Goal: Task Accomplishment & Management: Manage account settings

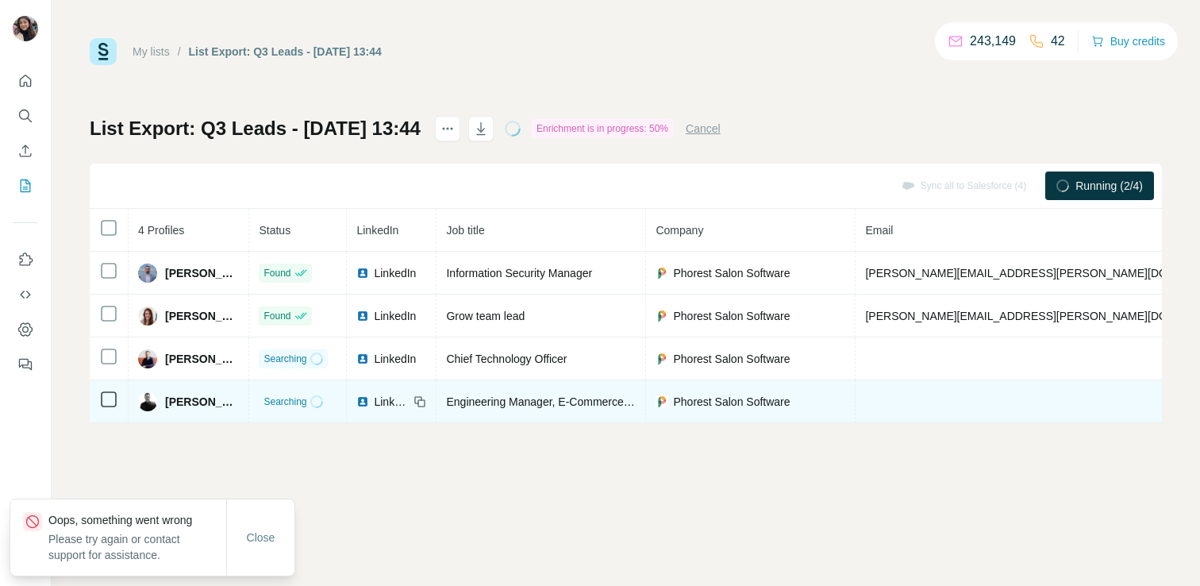
drag, startPoint x: 253, startPoint y: 403, endPoint x: 166, endPoint y: 398, distance: 87.5
click at [166, 398] on div "[PERSON_NAME]" at bounding box center [188, 401] width 101 height 19
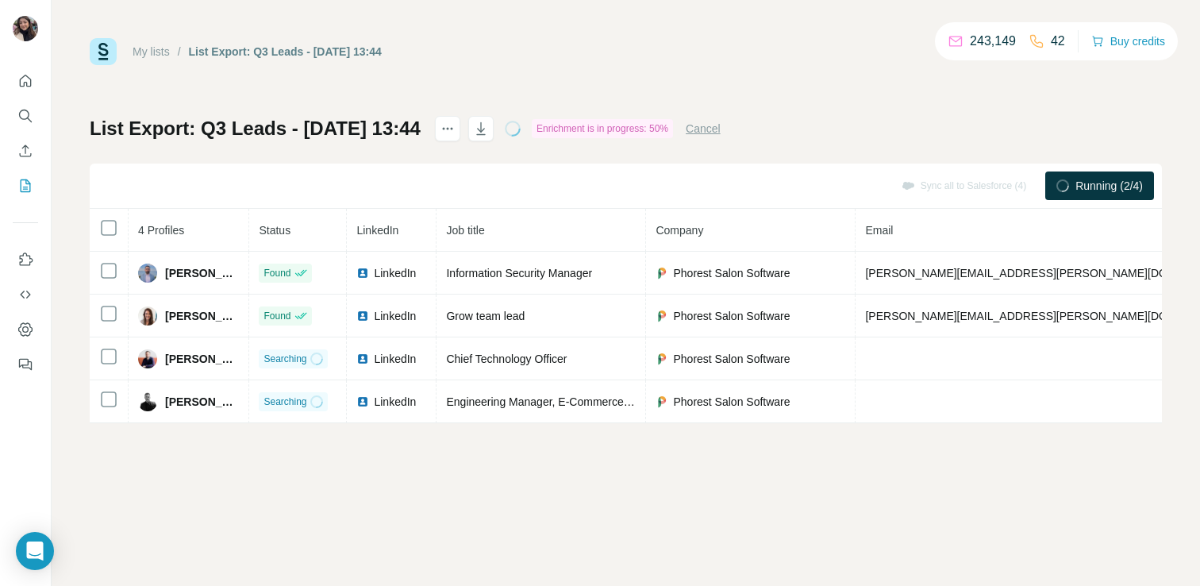
click at [280, 449] on div "My lists / List Export: Q3 Leads - [DATE] 13:44 243,149 42 Buy credits List Exp…" at bounding box center [626, 293] width 1149 height 586
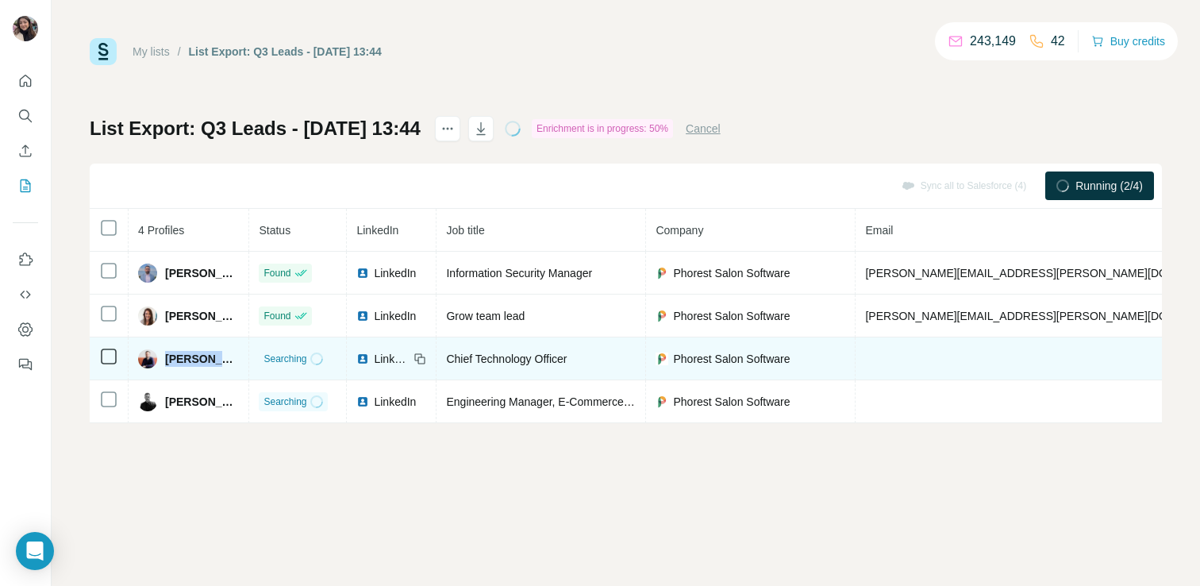
drag, startPoint x: 238, startPoint y: 360, endPoint x: 165, endPoint y: 360, distance: 73.0
click at [165, 360] on div "[PERSON_NAME]" at bounding box center [188, 358] width 101 height 19
copy span "[PERSON_NAME]"
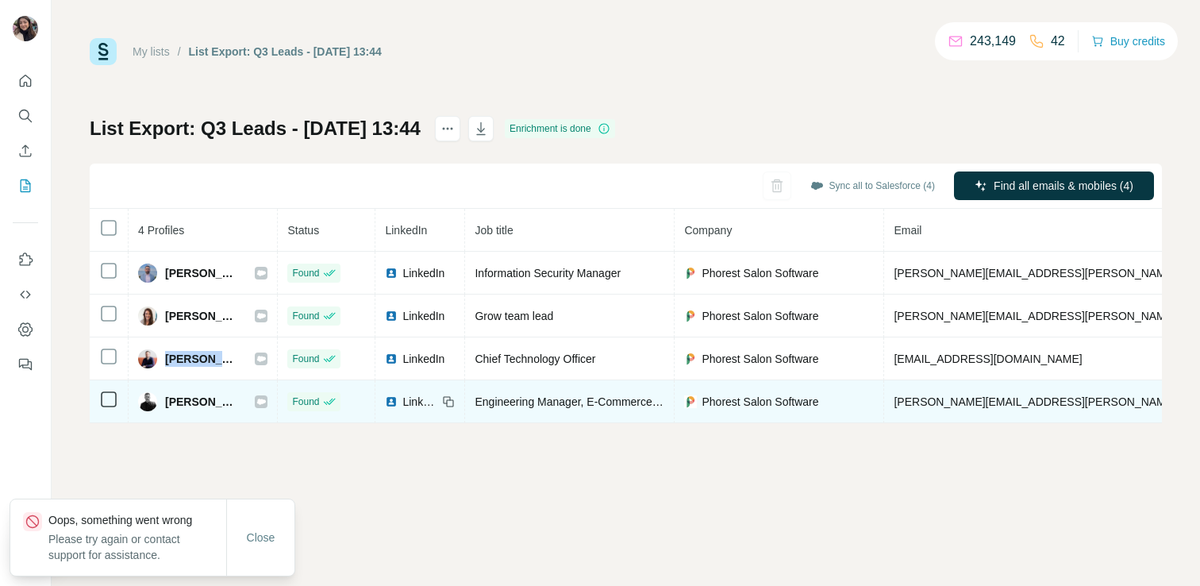
click at [266, 399] on icon at bounding box center [261, 401] width 10 height 13
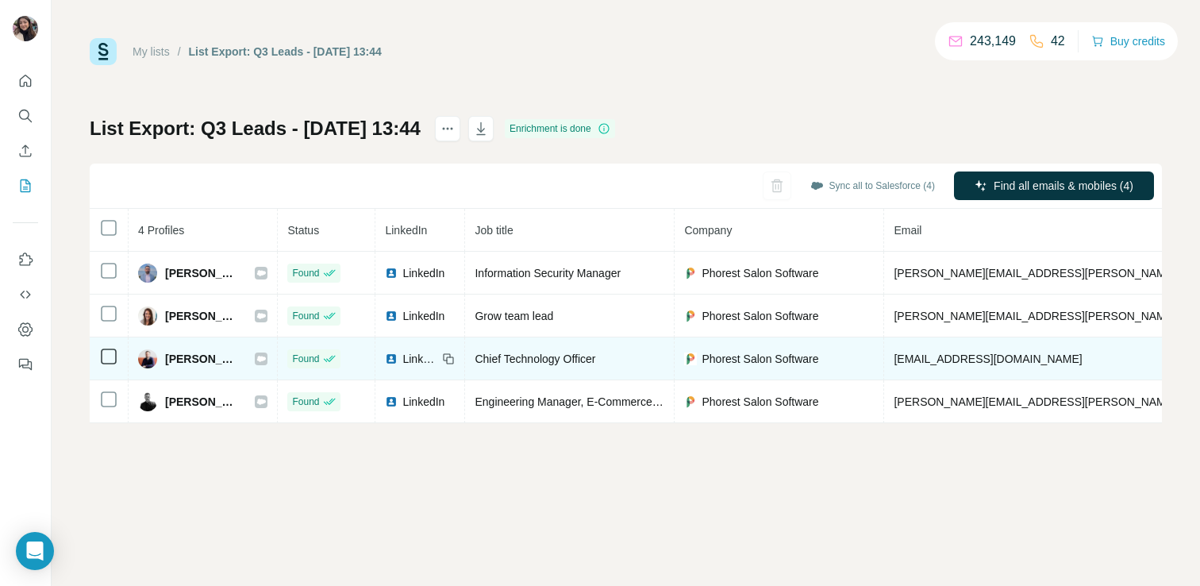
click at [266, 360] on icon at bounding box center [261, 359] width 9 height 6
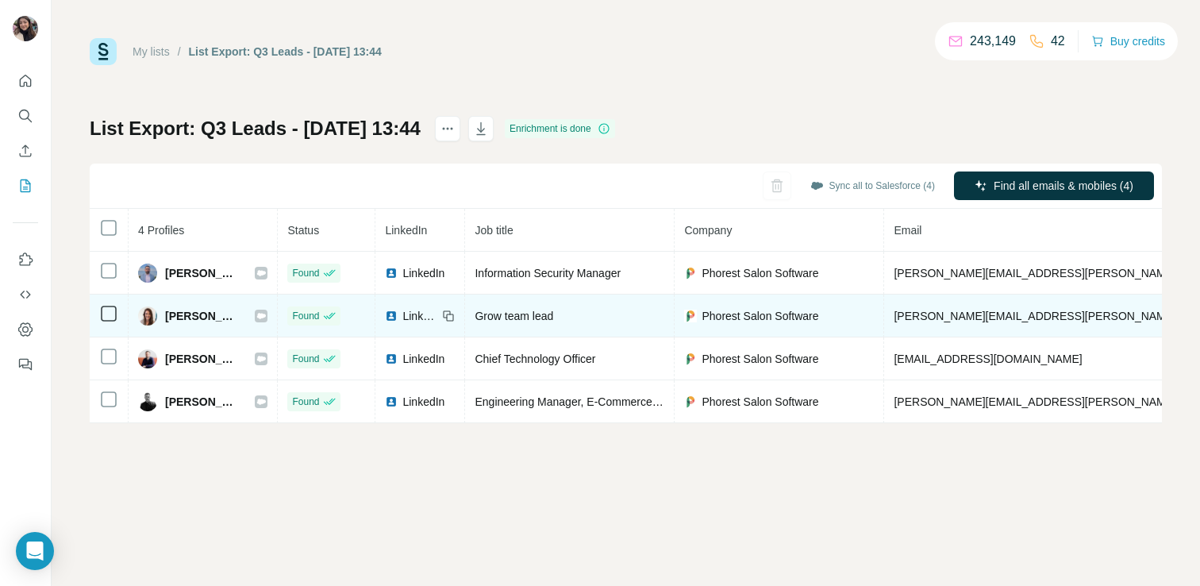
click at [266, 313] on icon at bounding box center [261, 316] width 9 height 6
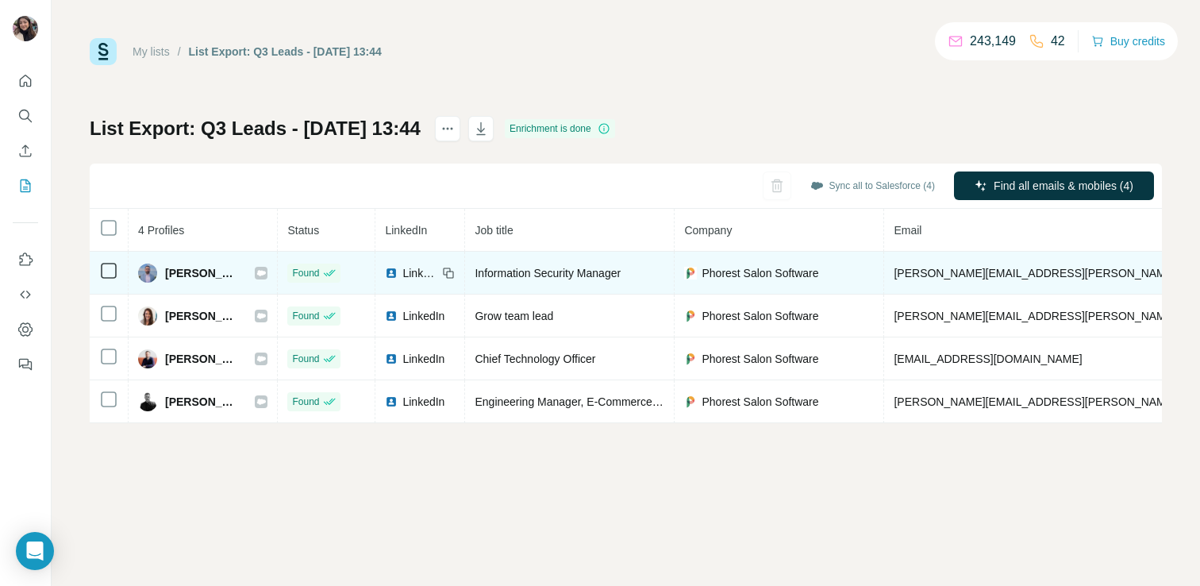
click at [266, 268] on icon at bounding box center [261, 273] width 10 height 13
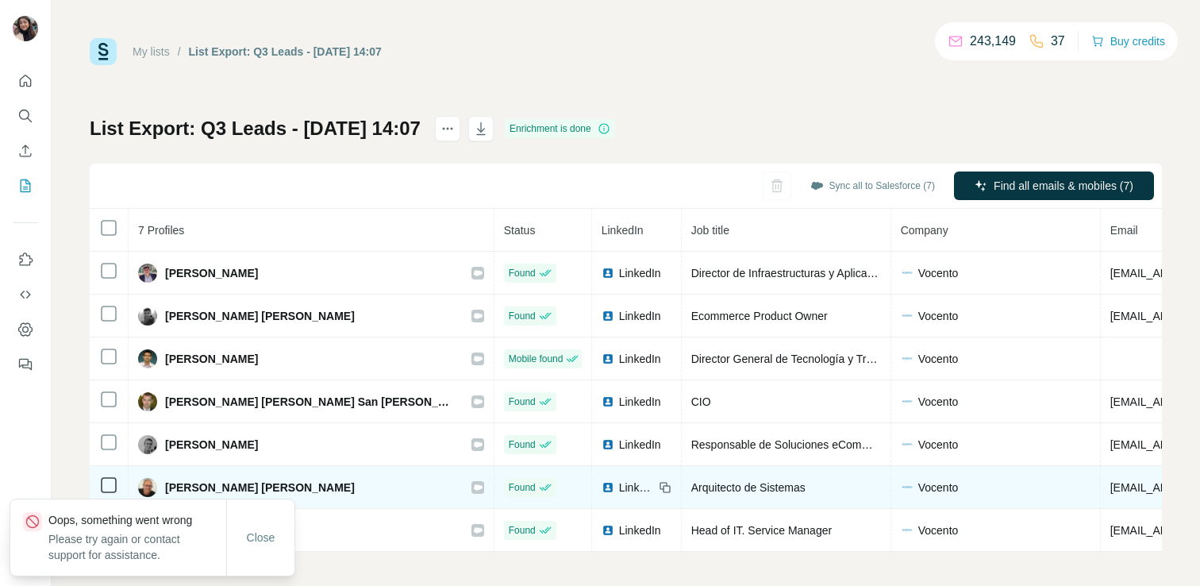
scroll to position [4, 0]
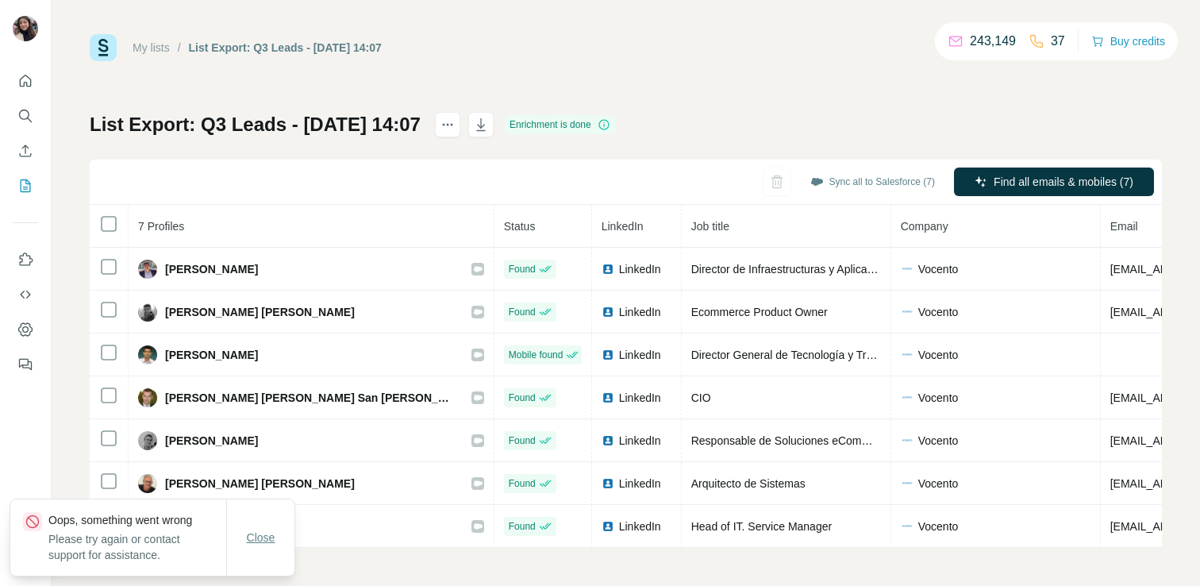
click at [264, 547] on button "Close" at bounding box center [261, 537] width 51 height 29
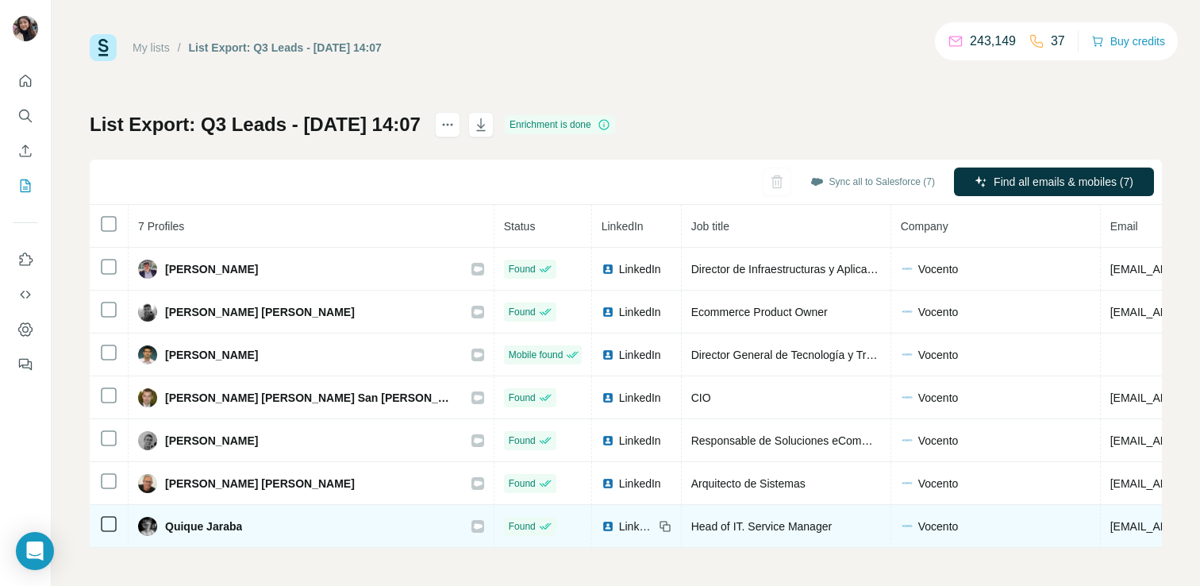
click at [473, 526] on icon at bounding box center [477, 526] width 9 height 6
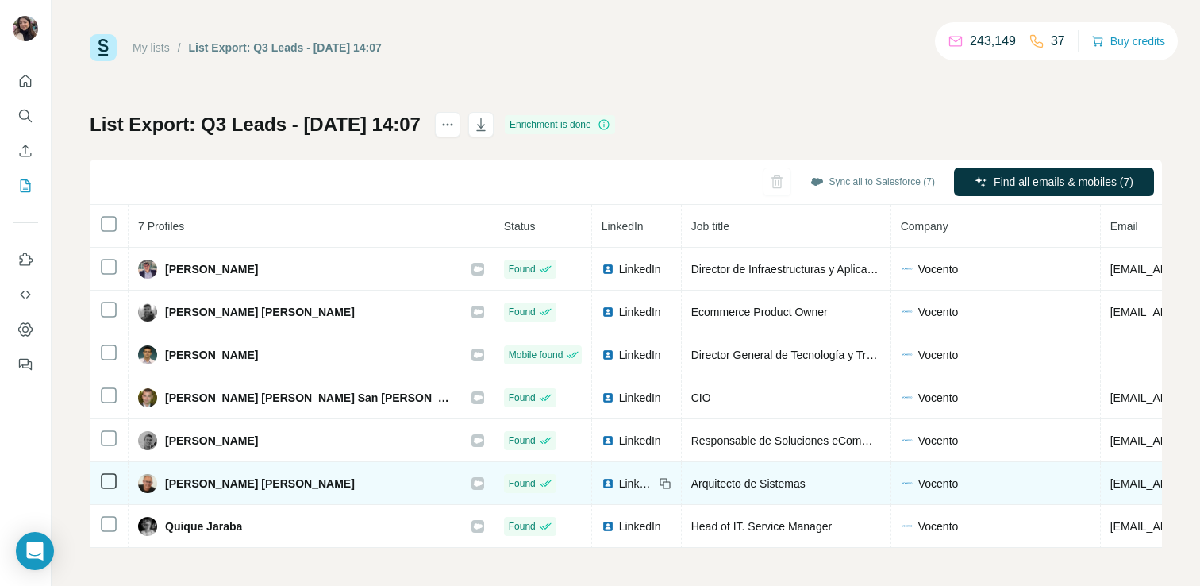
click at [473, 484] on icon at bounding box center [477, 483] width 9 height 6
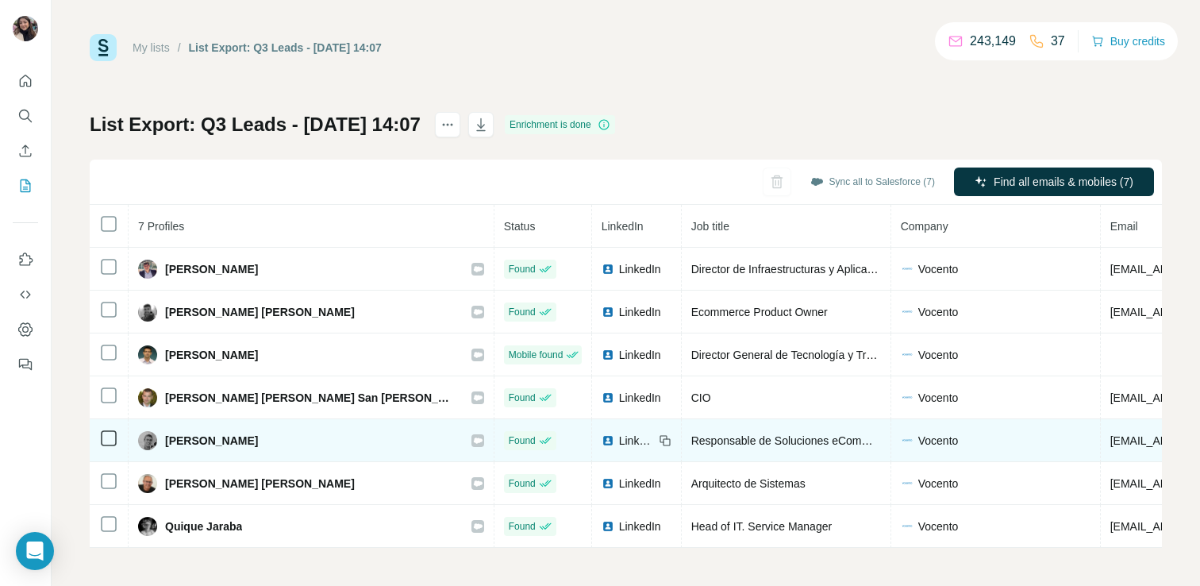
click at [473, 442] on icon at bounding box center [478, 440] width 10 height 13
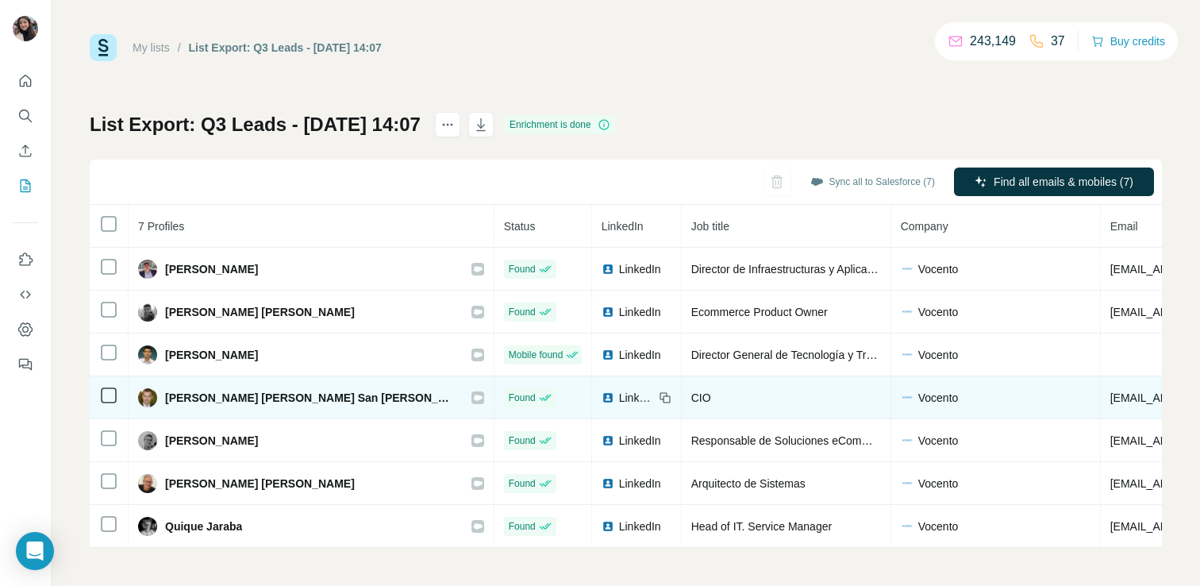
click at [473, 395] on icon at bounding box center [477, 398] width 9 height 6
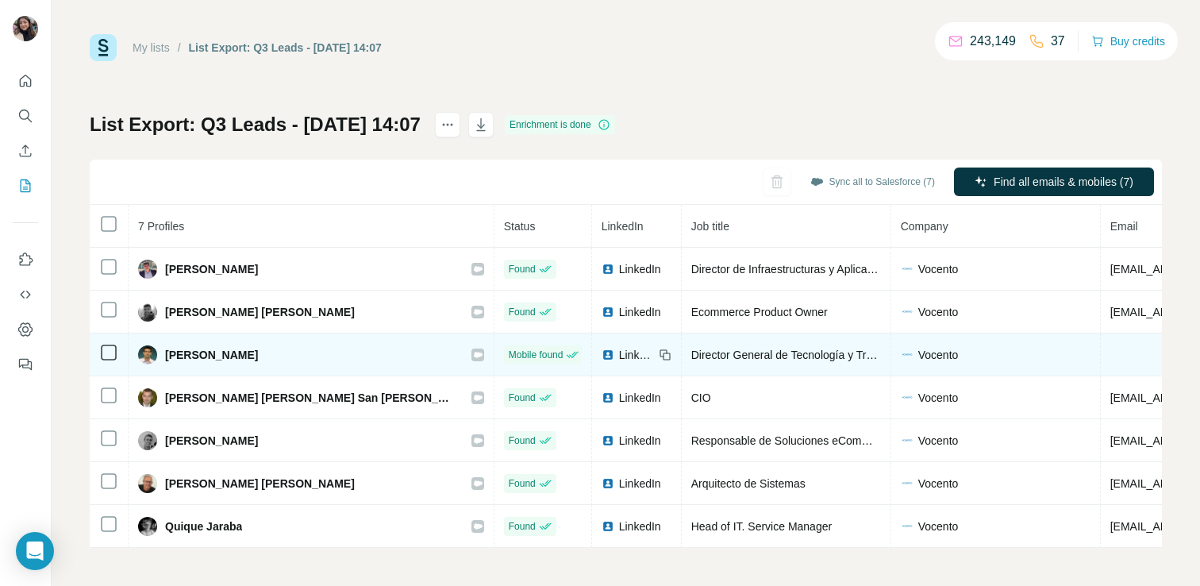
click at [473, 356] on icon at bounding box center [477, 355] width 9 height 6
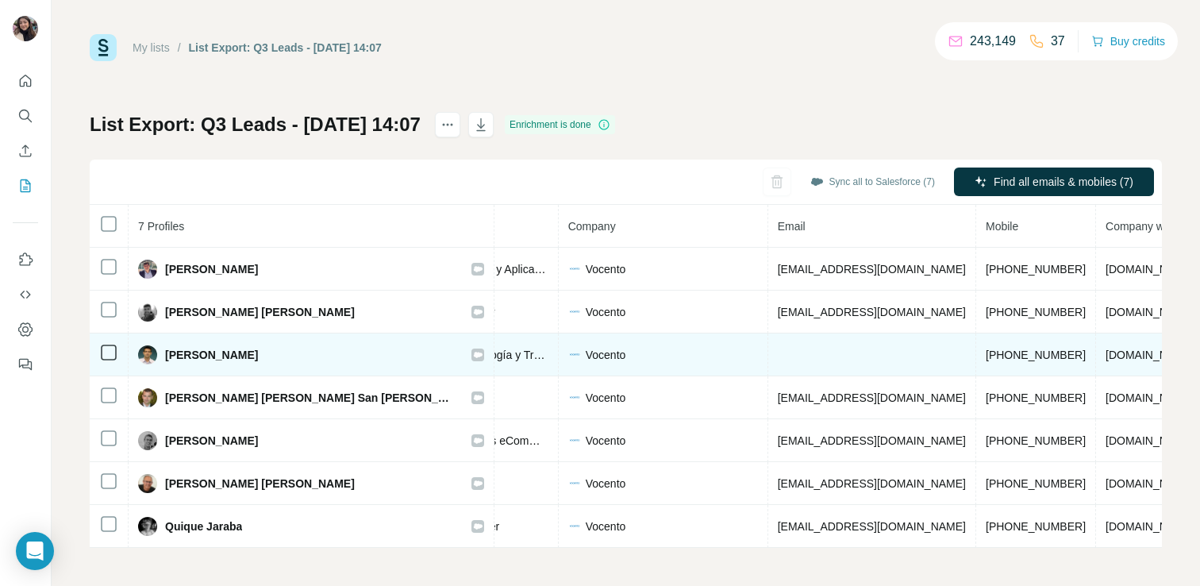
scroll to position [0, 0]
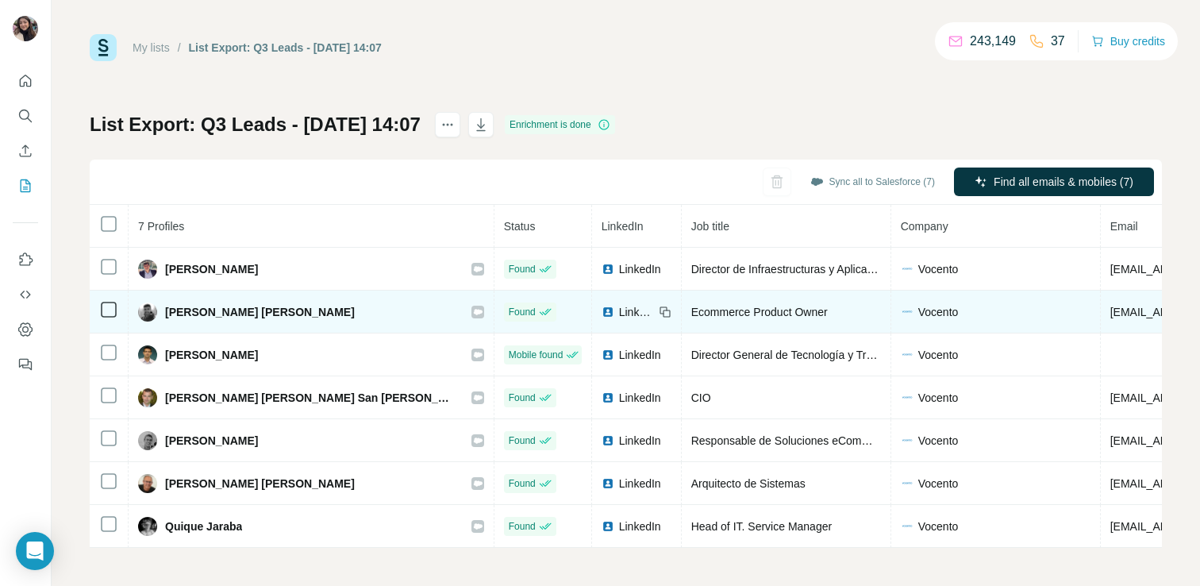
click at [473, 308] on icon at bounding box center [478, 312] width 10 height 13
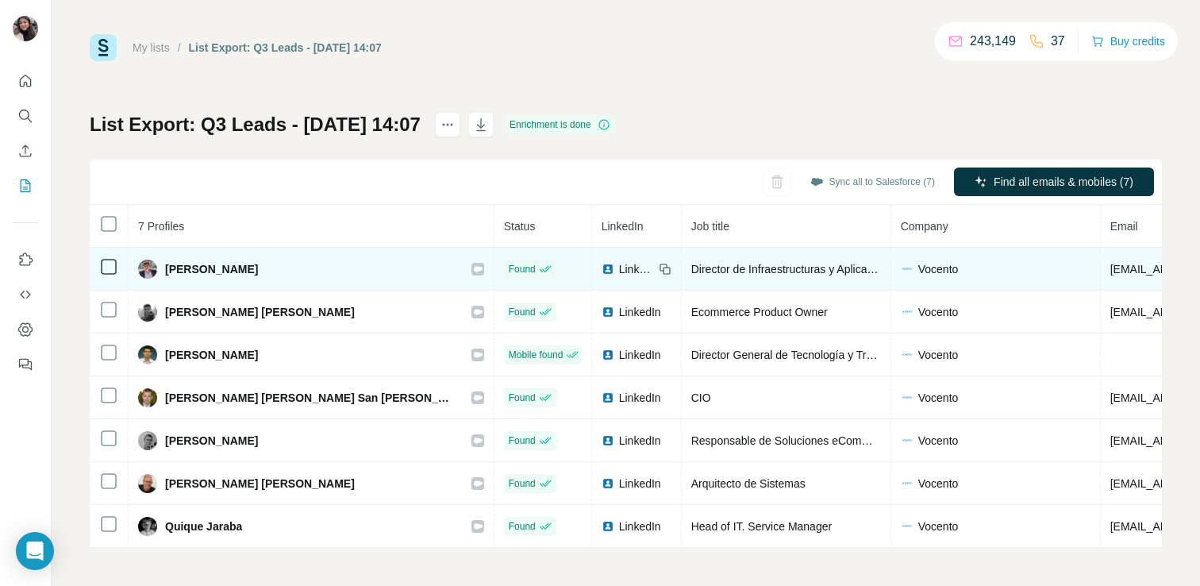
click at [473, 270] on icon at bounding box center [477, 269] width 9 height 6
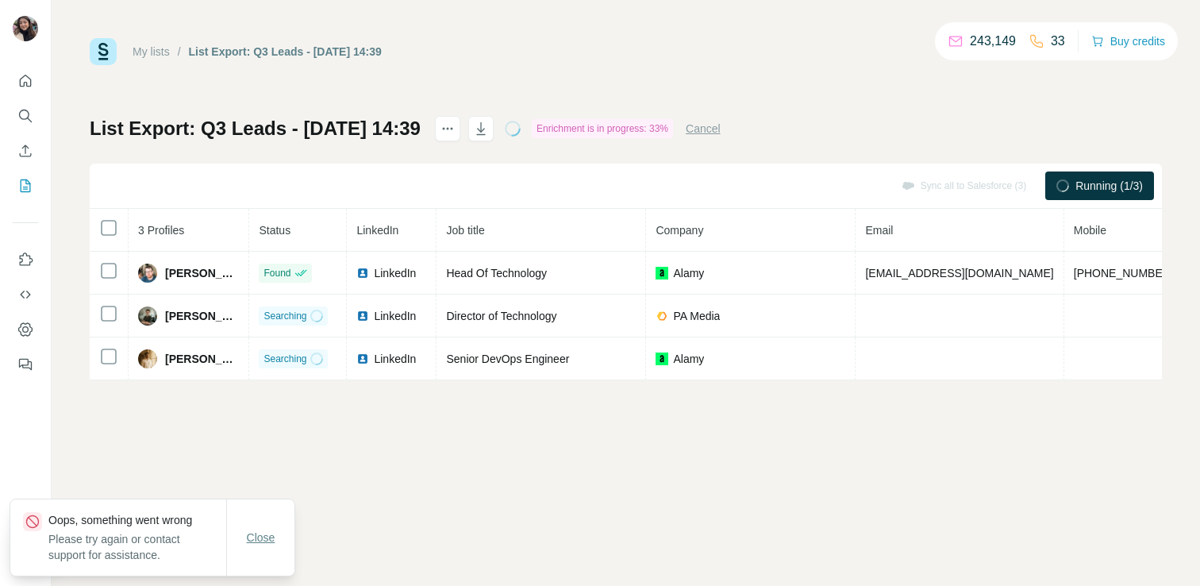
click at [277, 524] on button "Close" at bounding box center [261, 537] width 51 height 29
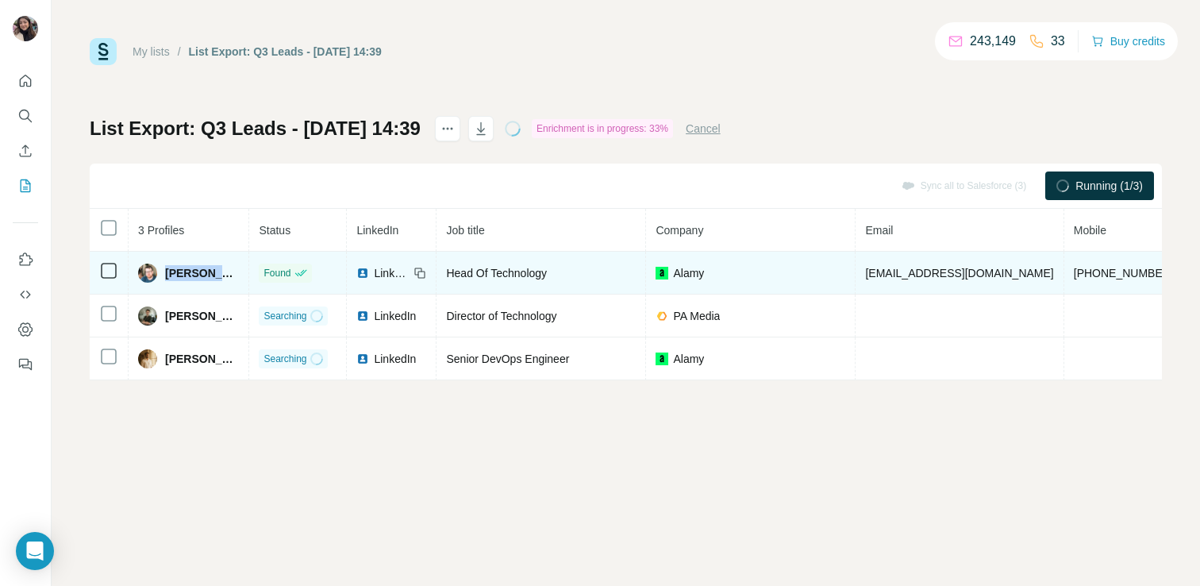
drag, startPoint x: 234, startPoint y: 272, endPoint x: 164, endPoint y: 269, distance: 70.7
click at [164, 269] on div "Simon Lamb" at bounding box center [188, 273] width 101 height 19
copy span "Simon Lamb"
click at [517, 272] on span "Head Of Technology" at bounding box center [496, 273] width 101 height 13
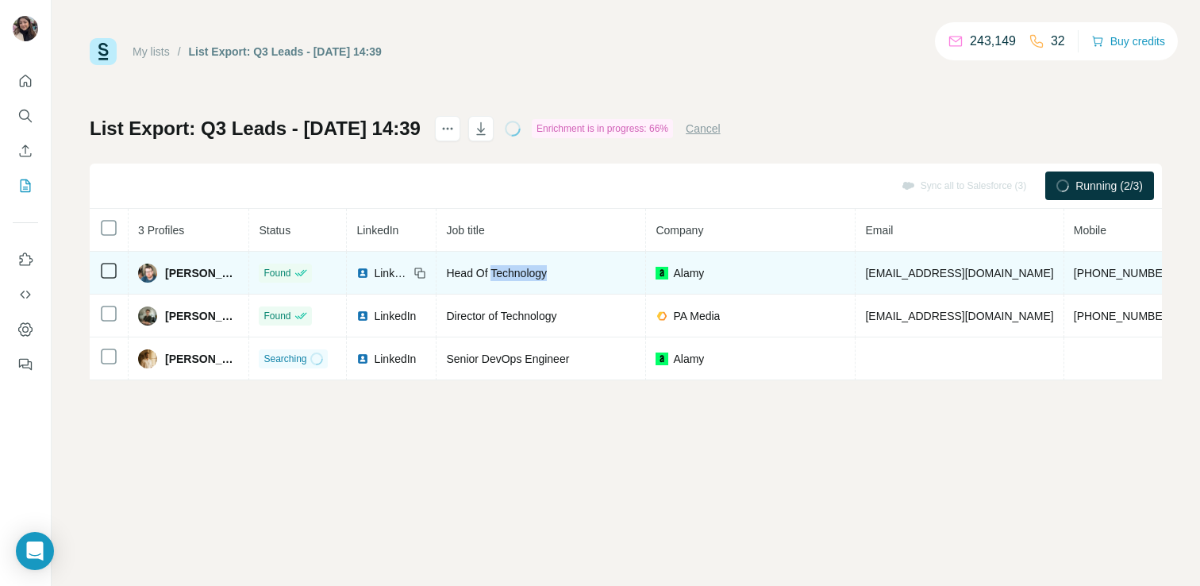
click at [517, 272] on span "Head Of Technology" at bounding box center [496, 273] width 101 height 13
copy span "Head Of Technology"
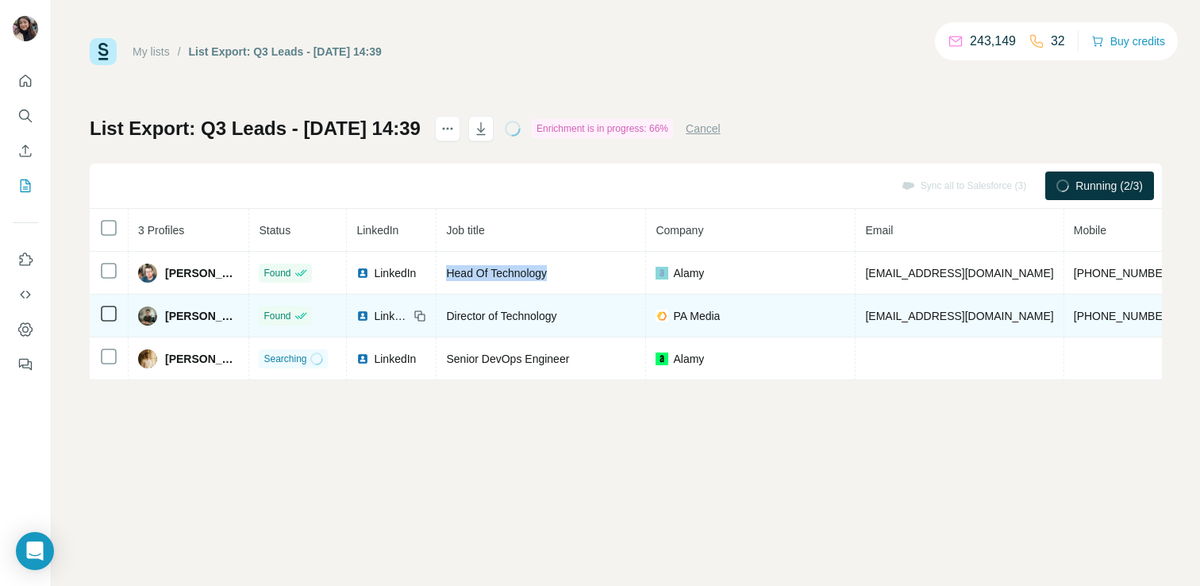
click at [177, 314] on span "Steven Robinson" at bounding box center [202, 316] width 74 height 16
drag, startPoint x: 162, startPoint y: 316, endPoint x: 222, endPoint y: 314, distance: 59.6
click at [222, 314] on div "Steven Robinson" at bounding box center [188, 315] width 101 height 19
click at [222, 314] on span "Steven Robinson" at bounding box center [202, 316] width 74 height 16
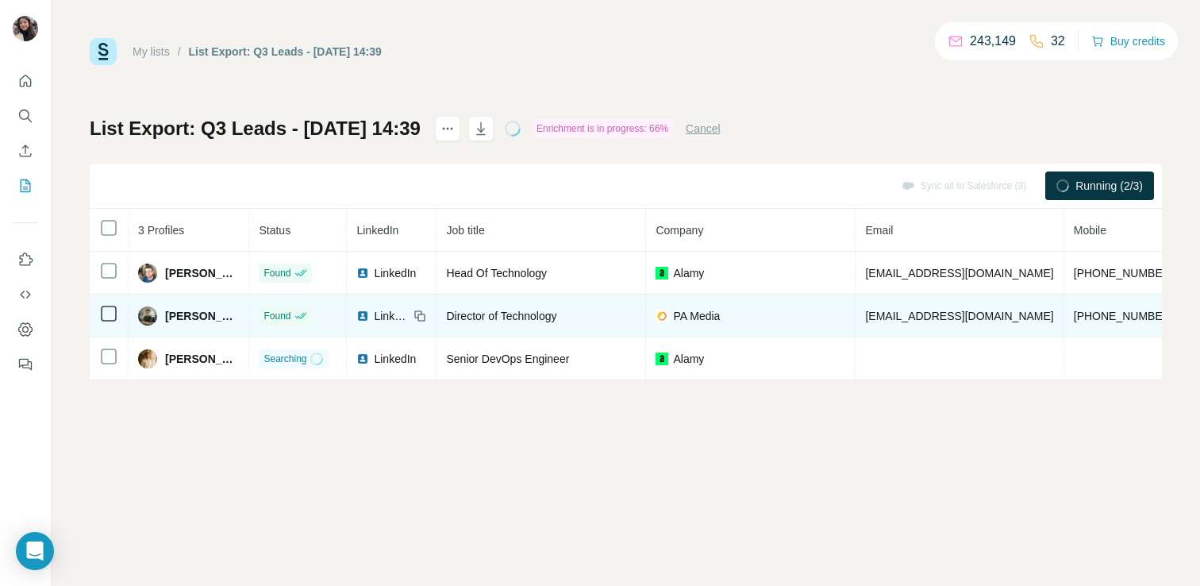
click at [222, 314] on span "Steven Robinson" at bounding box center [202, 316] width 74 height 16
click at [518, 319] on span "Director of Technology" at bounding box center [501, 316] width 110 height 13
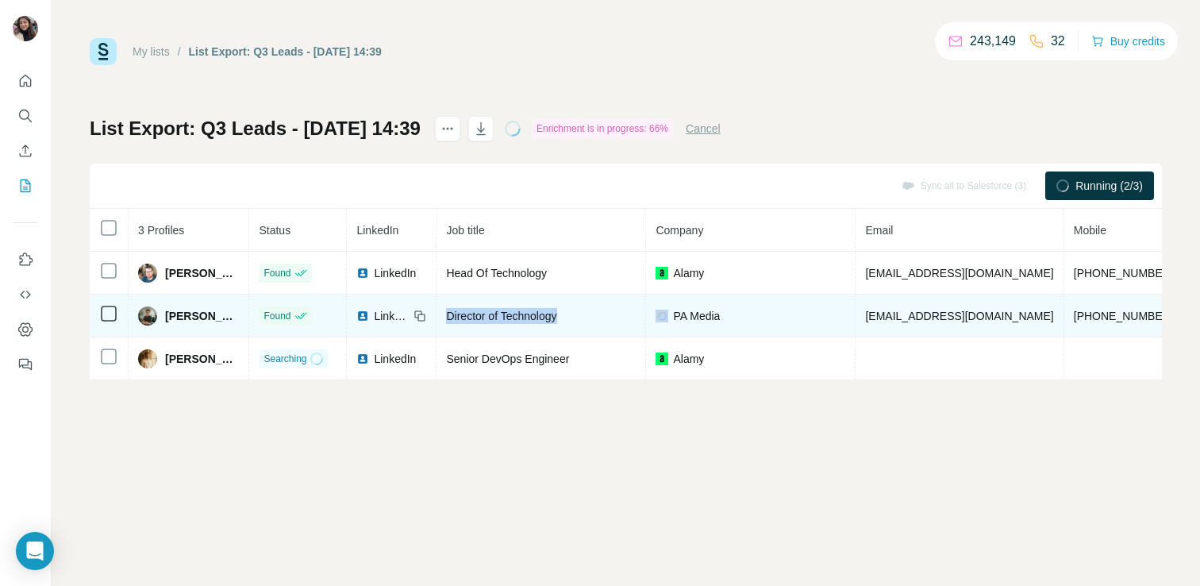
copy span "Director of Technology"
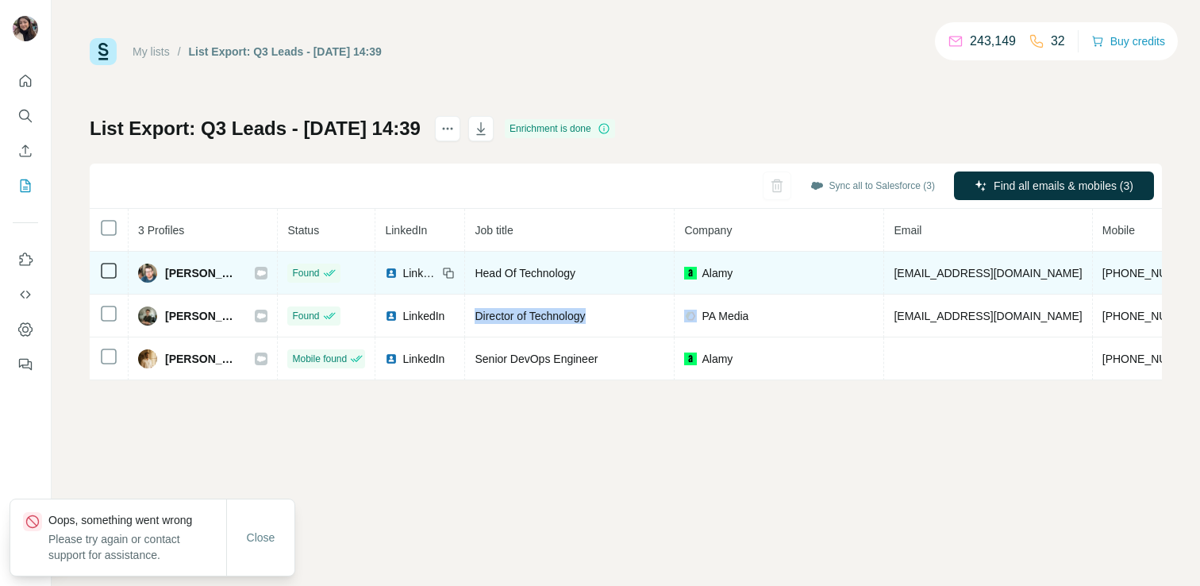
click at [260, 268] on icon at bounding box center [261, 273] width 10 height 13
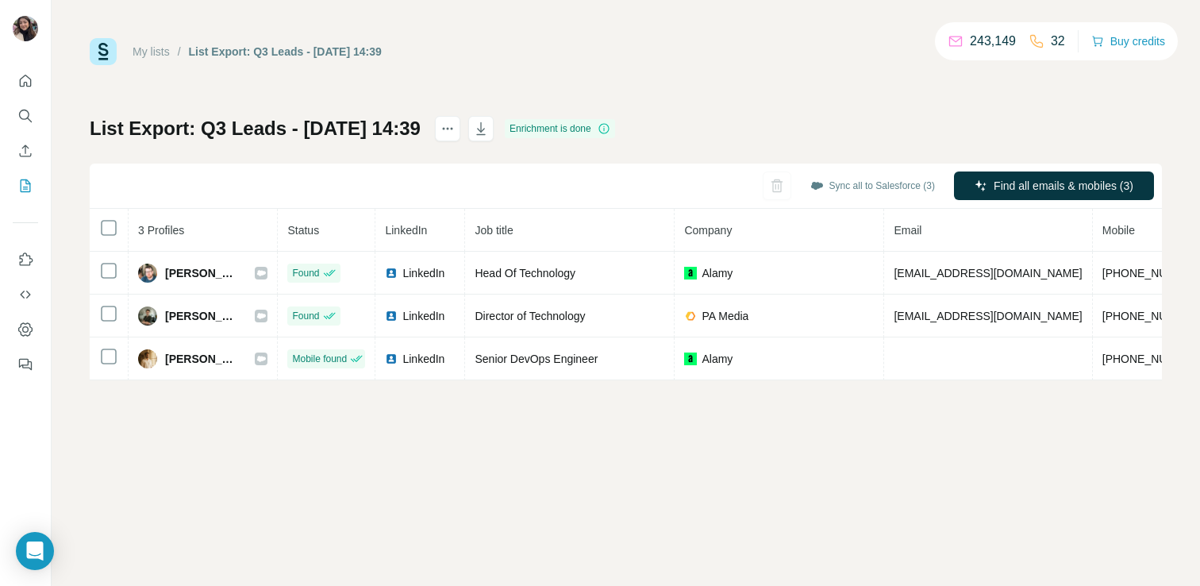
click at [595, 427] on div "My lists / List Export: Q3 Leads - 24/09/2025 14:39 243,149 32 Buy credits List…" at bounding box center [626, 293] width 1149 height 586
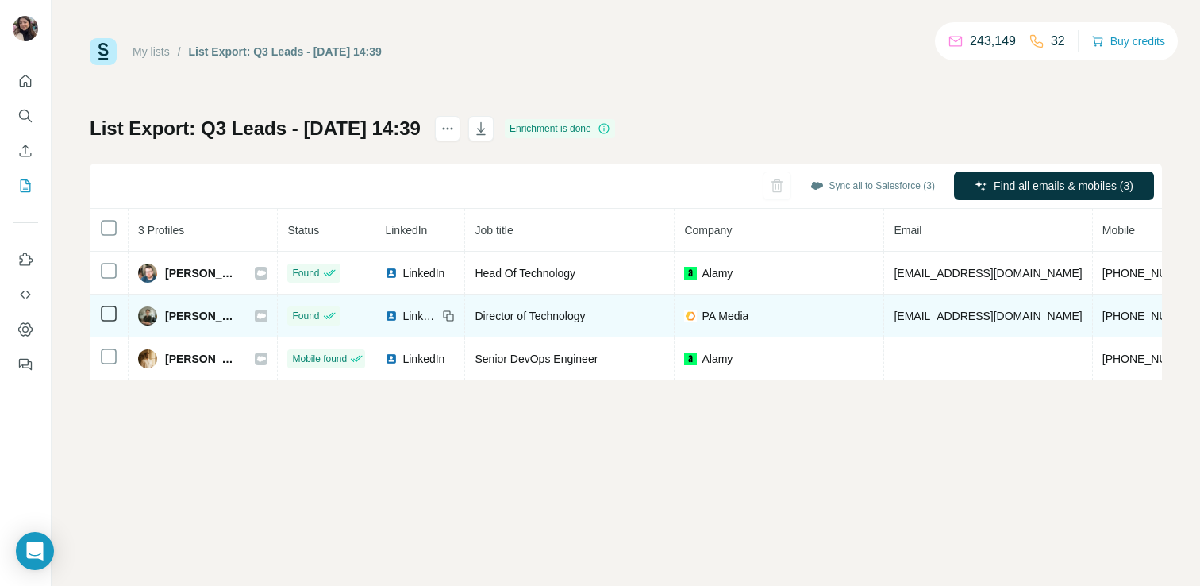
click at [257, 313] on icon at bounding box center [261, 316] width 9 height 6
